Goal: Task Accomplishment & Management: Manage account settings

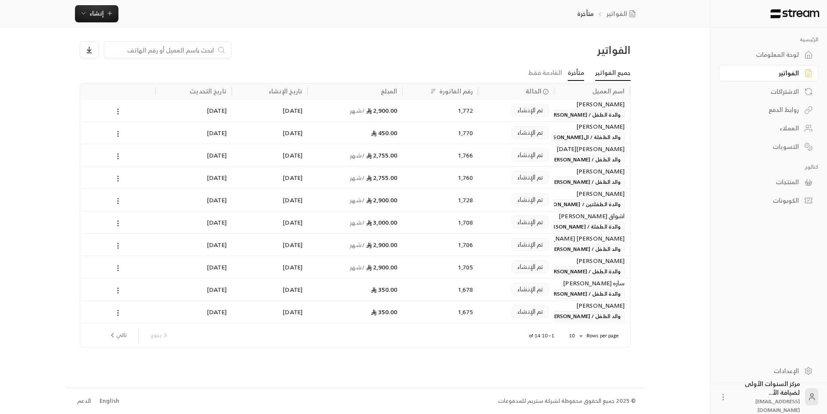
click at [625, 73] on link "جميع الفواتير" at bounding box center [612, 73] width 35 height 16
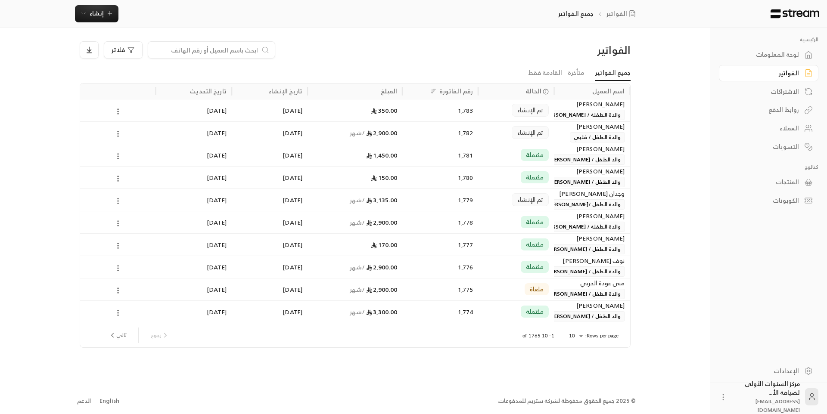
click at [236, 51] on input at bounding box center [205, 49] width 105 height 9
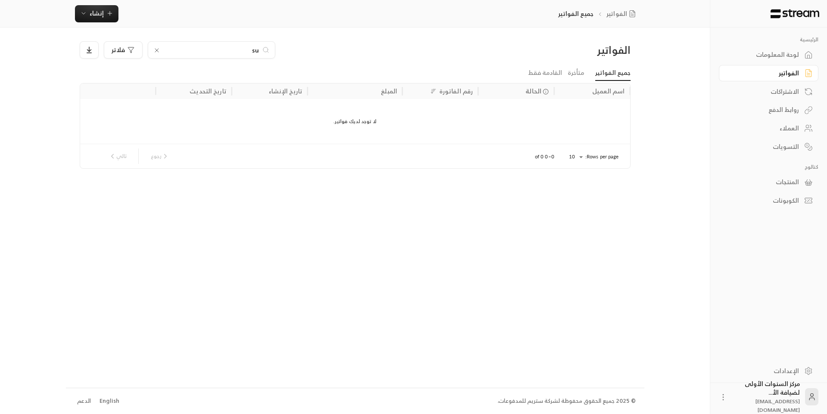
type input "s"
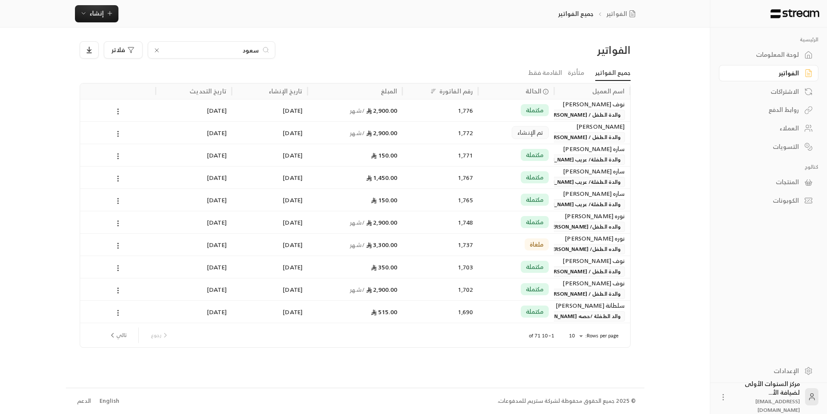
type input "سعود"
click at [568, 230] on span "والده الطفل/ [PERSON_NAME]" at bounding box center [584, 227] width 81 height 10
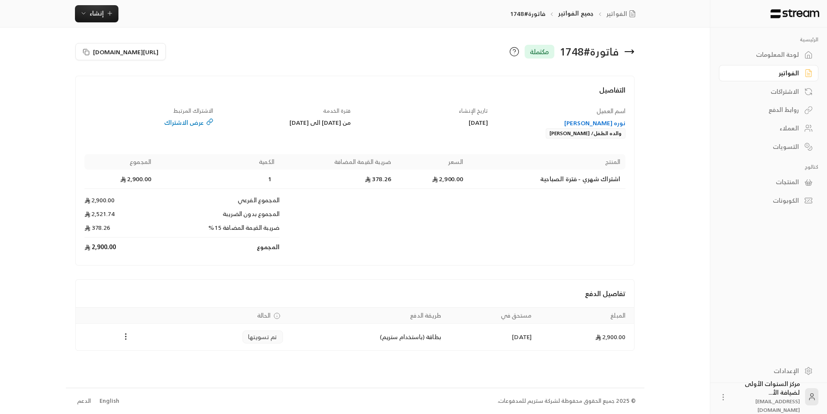
click at [603, 123] on div "نوره [PERSON_NAME]" at bounding box center [561, 123] width 129 height 9
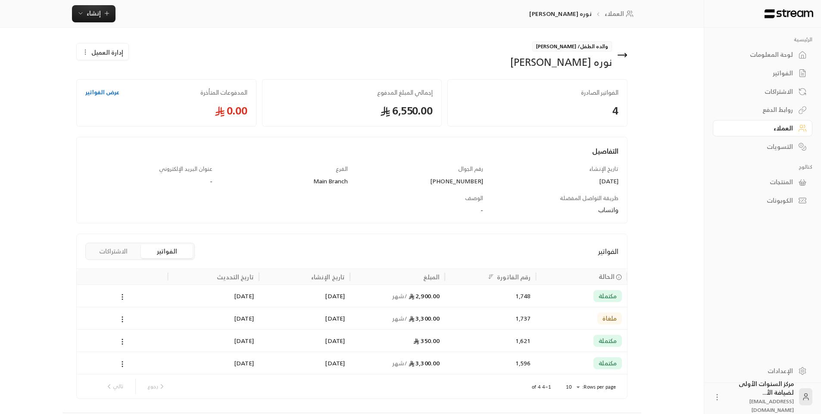
click at [475, 300] on div "1,748" at bounding box center [490, 296] width 81 height 22
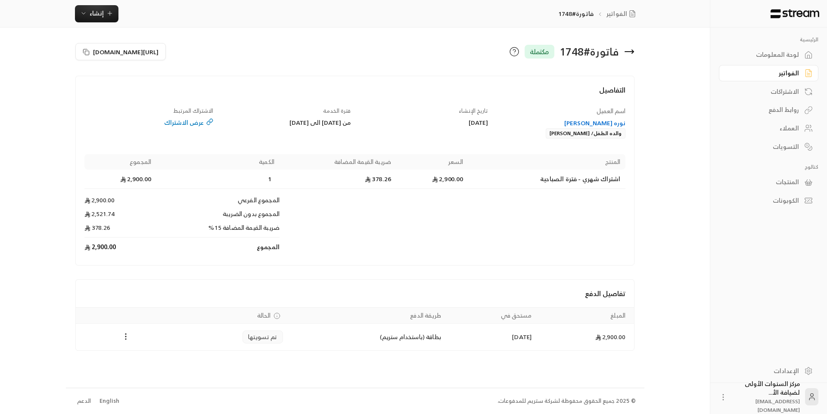
click at [746, 78] on link "الفواتير" at bounding box center [768, 73] width 99 height 17
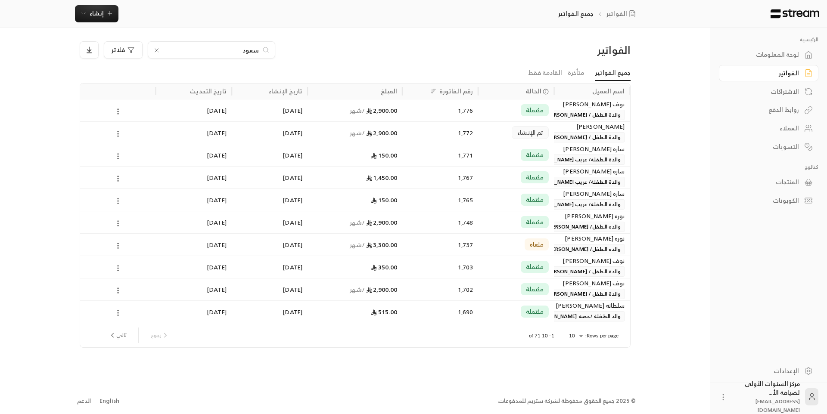
click at [465, 62] on div "الفواتير [PERSON_NAME]" at bounding box center [355, 53] width 560 height 24
click at [762, 59] on div "لوحة المعلومات" at bounding box center [764, 54] width 69 height 9
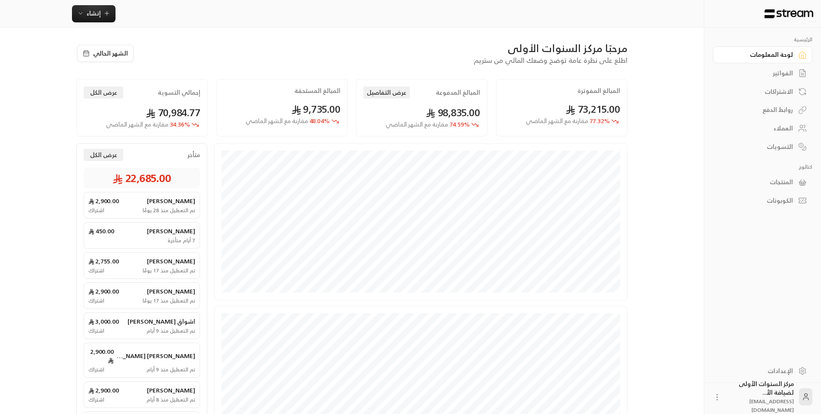
click at [782, 78] on div "الفواتير" at bounding box center [757, 73] width 69 height 9
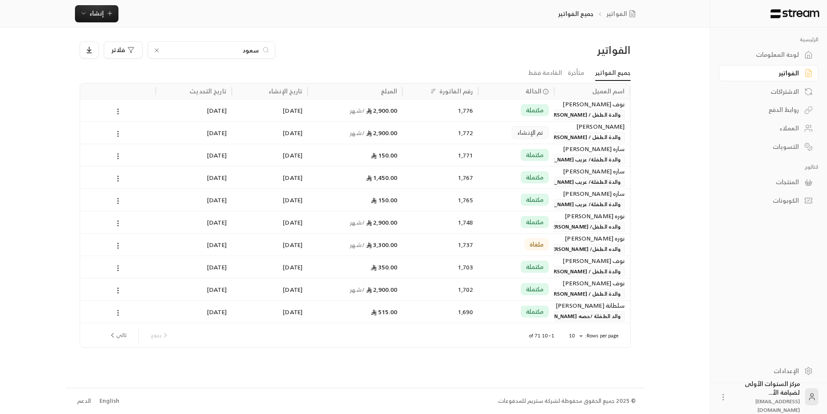
click at [158, 50] on icon at bounding box center [156, 50] width 7 height 7
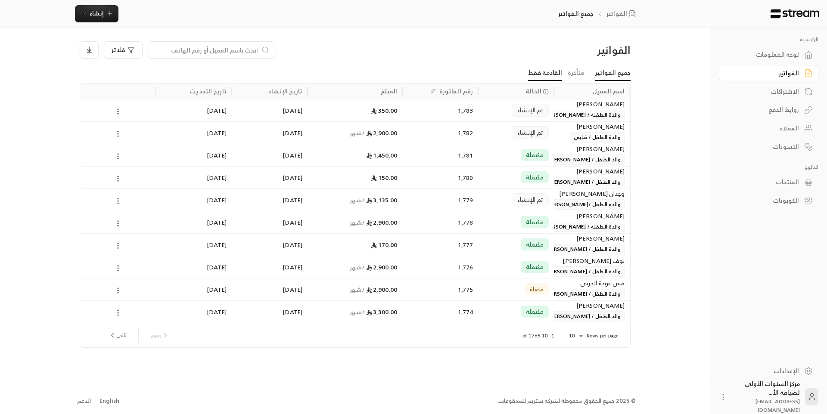
click at [551, 69] on link "القادمة فقط" at bounding box center [545, 73] width 34 height 16
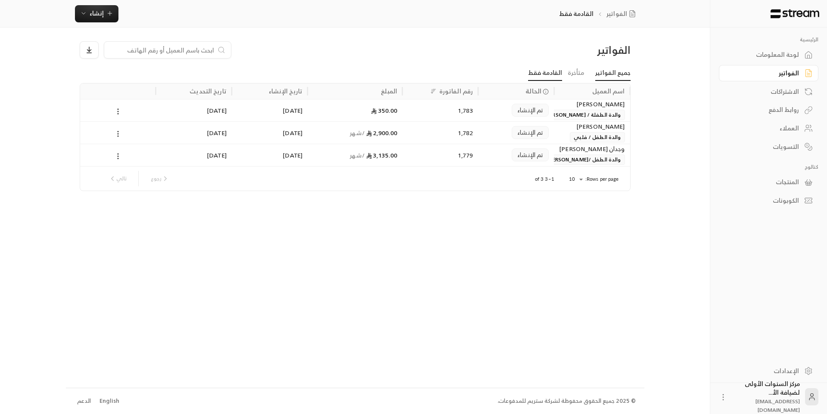
click at [621, 68] on link "جميع الفواتير" at bounding box center [612, 73] width 35 height 16
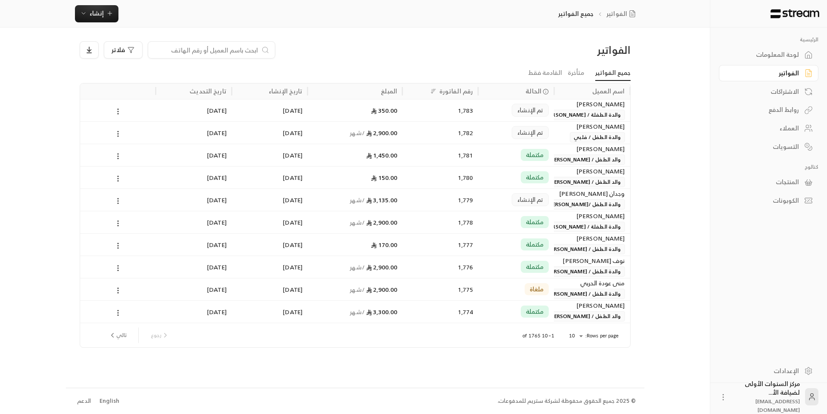
click at [780, 89] on div "الاشتراكات" at bounding box center [764, 91] width 69 height 9
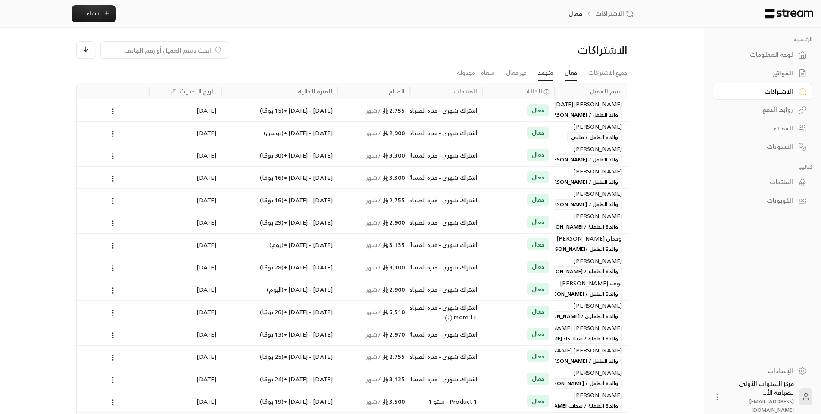
click at [543, 75] on link "متجمد" at bounding box center [546, 73] width 16 height 16
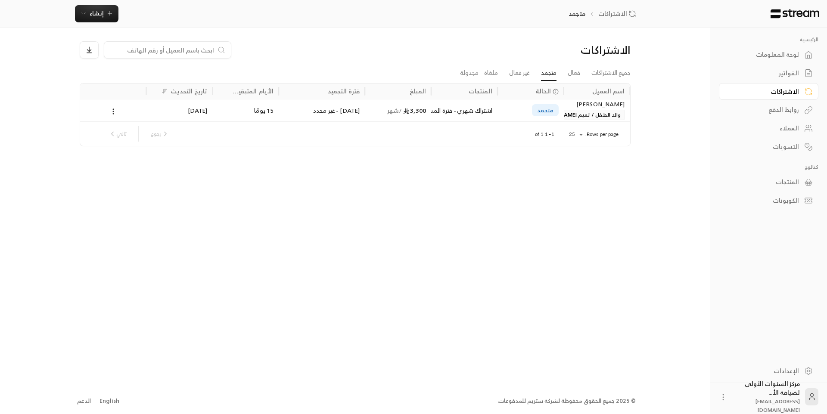
click at [544, 102] on div "متجمد" at bounding box center [531, 110] width 56 height 22
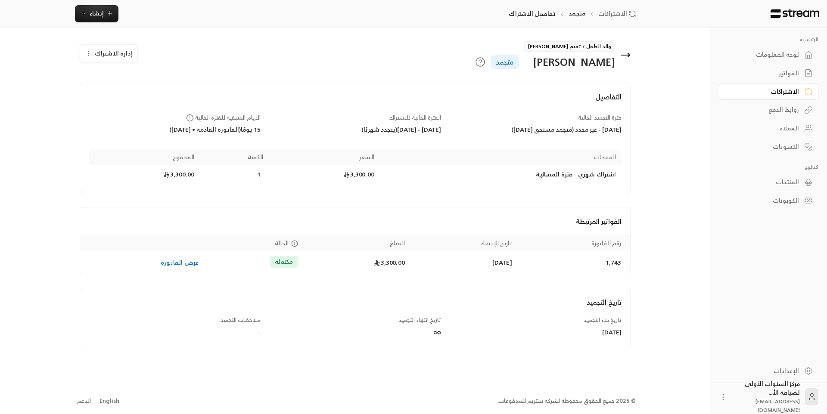
click at [622, 56] on icon at bounding box center [625, 55] width 10 height 10
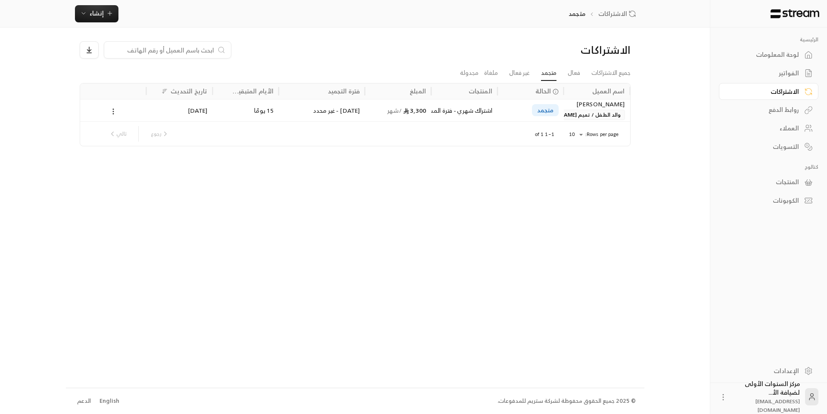
click at [572, 106] on div "[PERSON_NAME]" at bounding box center [597, 103] width 56 height 9
